Goal: Navigation & Orientation: Understand site structure

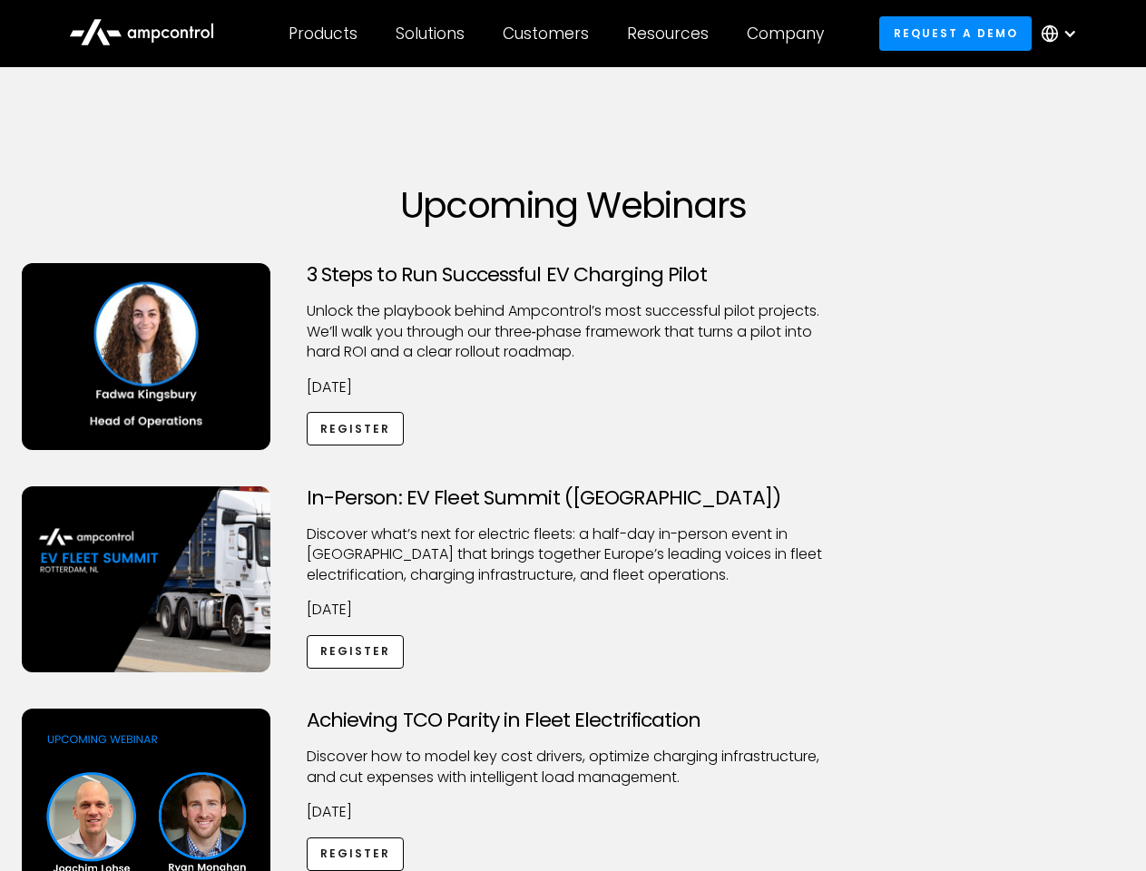
click at [558, 34] on div "Customers" at bounding box center [546, 34] width 86 height 20
click at [322, 34] on div "Products" at bounding box center [322, 34] width 69 height 20
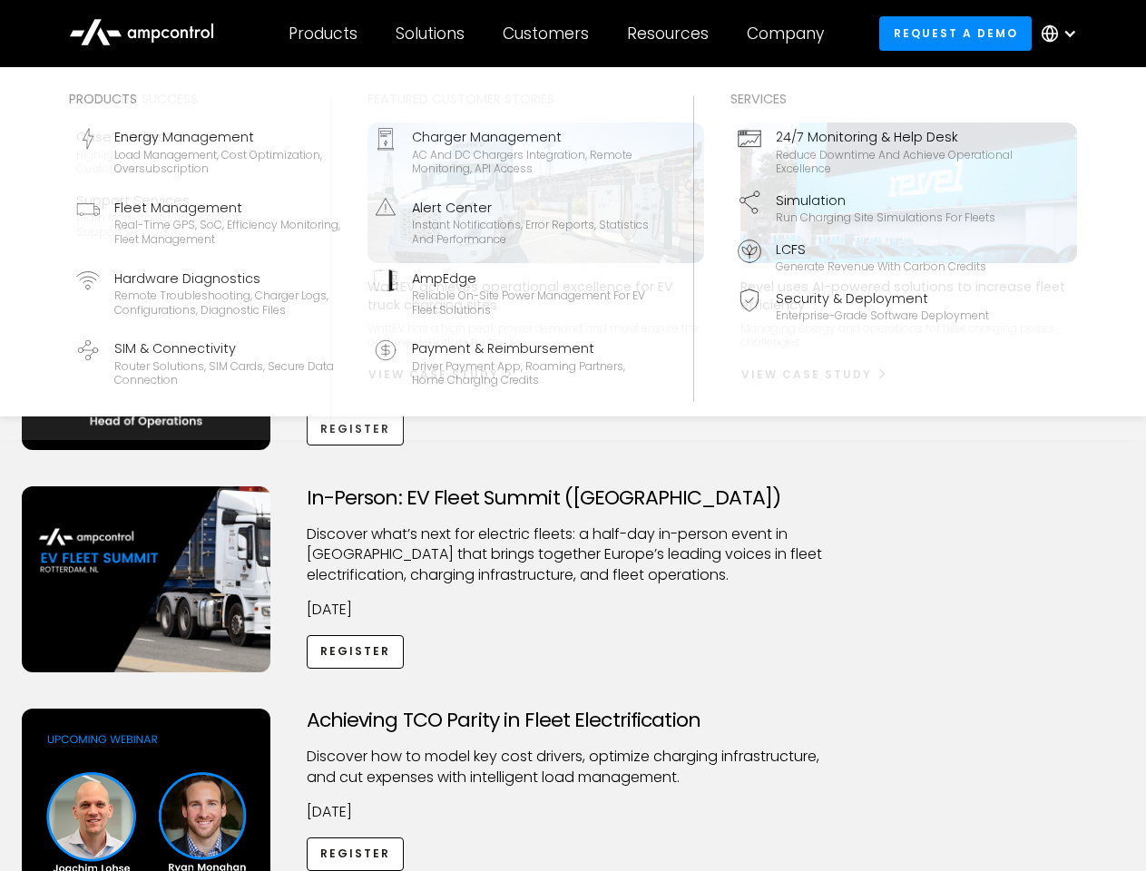
click at [431, 34] on div "Solutions" at bounding box center [430, 34] width 69 height 20
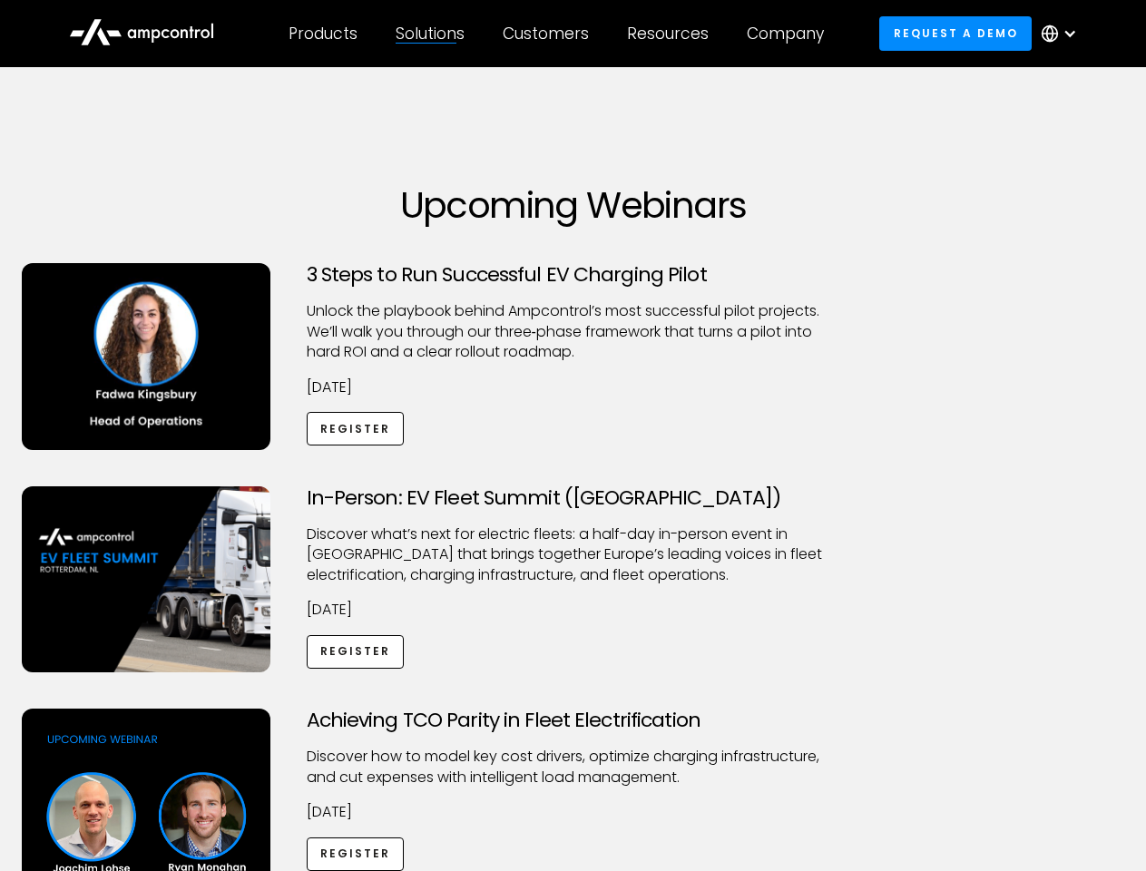
click at [549, 34] on div "Customers" at bounding box center [546, 34] width 86 height 20
click at [671, 34] on div "Resources" at bounding box center [668, 34] width 82 height 20
click at [791, 34] on div "Company" at bounding box center [785, 34] width 77 height 20
click at [1063, 34] on div at bounding box center [1069, 33] width 15 height 15
